Goal: Find specific page/section: Find specific page/section

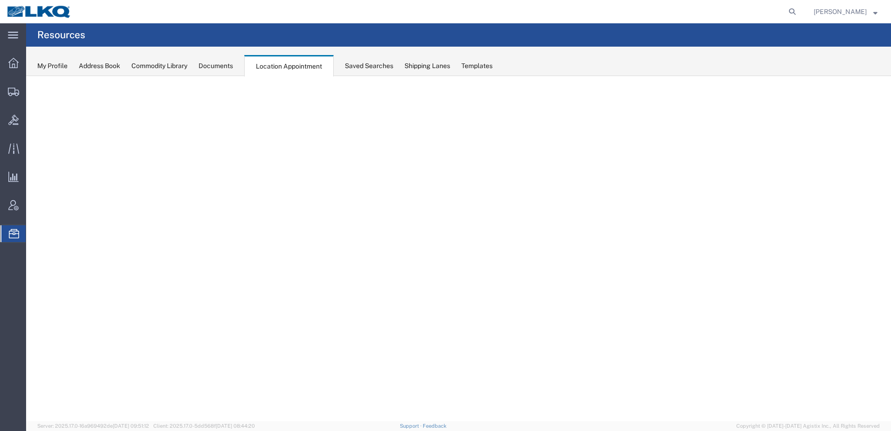
select select "30704"
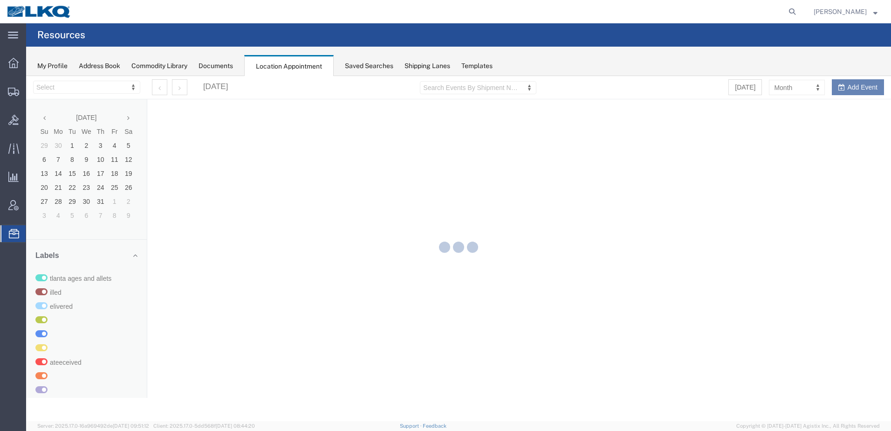
select select "30704"
